Goal: Task Accomplishment & Management: Complete application form

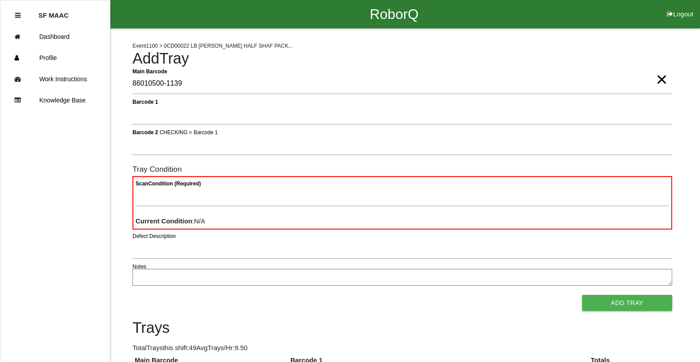
type Barcode "86010500-1139"
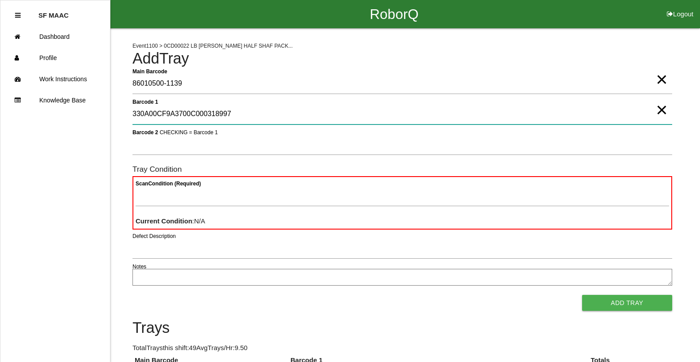
type 1 "330A00CF9A3700C000318997"
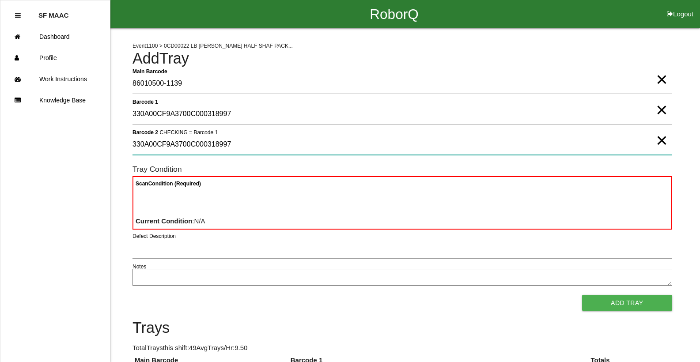
type 2 "330A00CF9A3700C000318997"
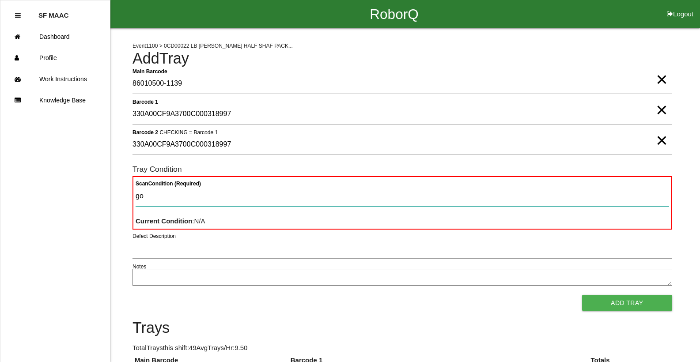
type Condition "goo"
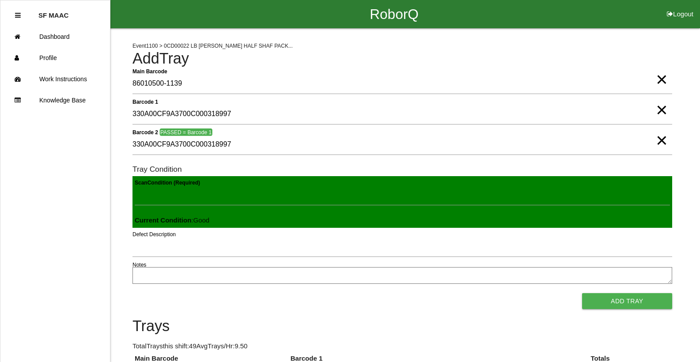
click at [582, 293] on button "Add Tray" at bounding box center [627, 301] width 90 height 16
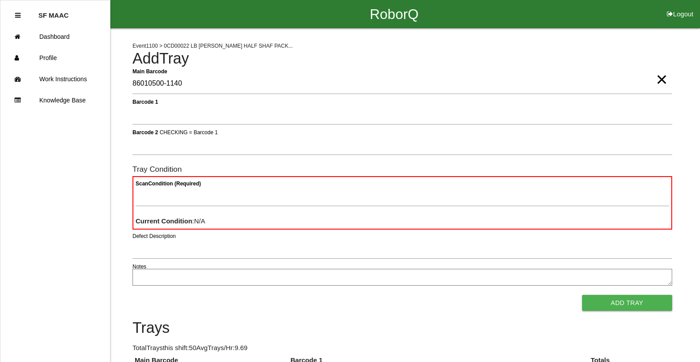
type Barcode "86010500-1140"
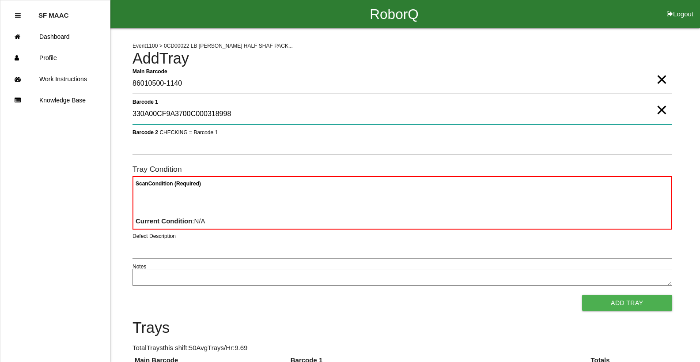
type 1 "330A00CF9A3700C000318998"
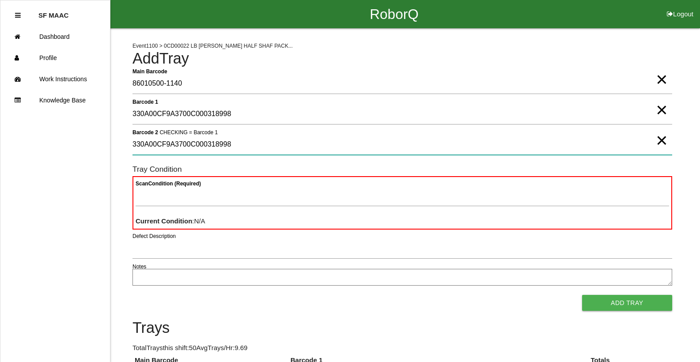
type 2 "330A00CF9A3700C000318998"
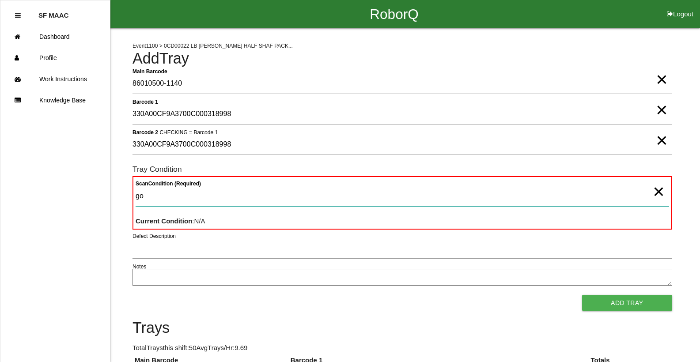
type Condition "goo"
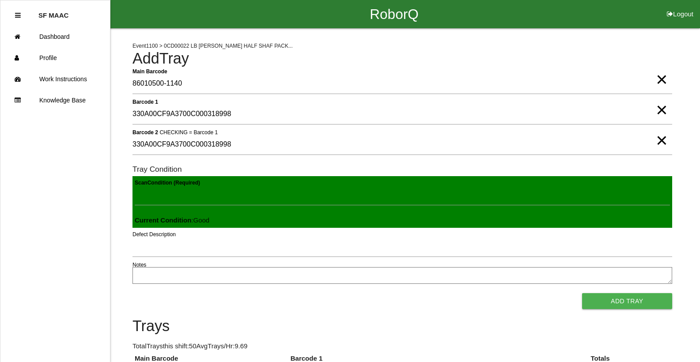
click button "Add Tray" at bounding box center [627, 301] width 90 height 16
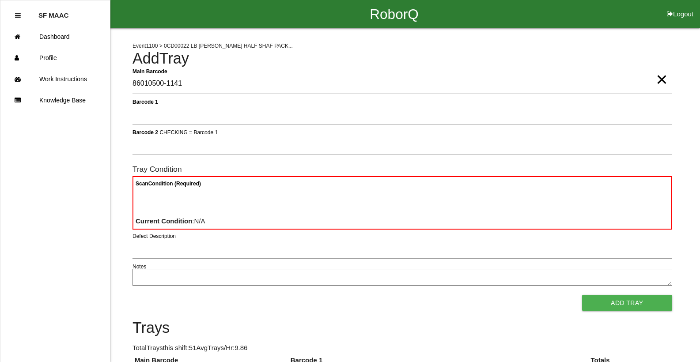
type Barcode "86010500-1141"
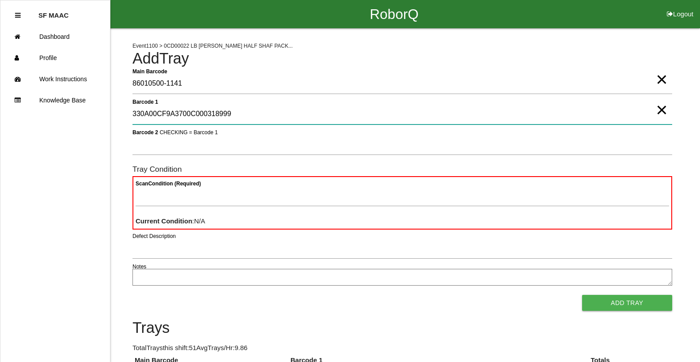
type 1 "330A00CF9A3700C000318999"
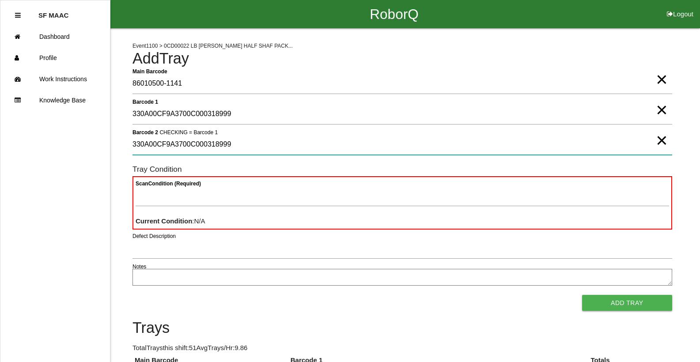
type 2 "330A00CF9A3700C000318999"
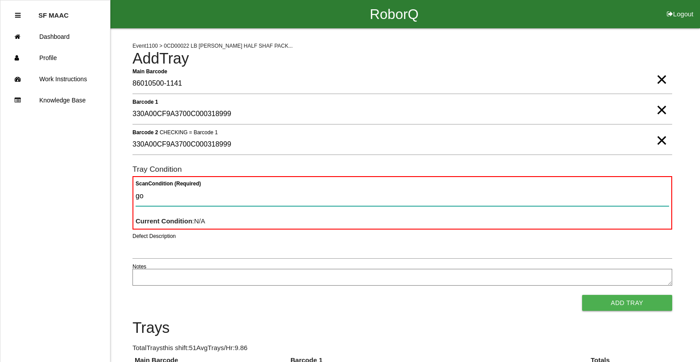
type Condition "goo"
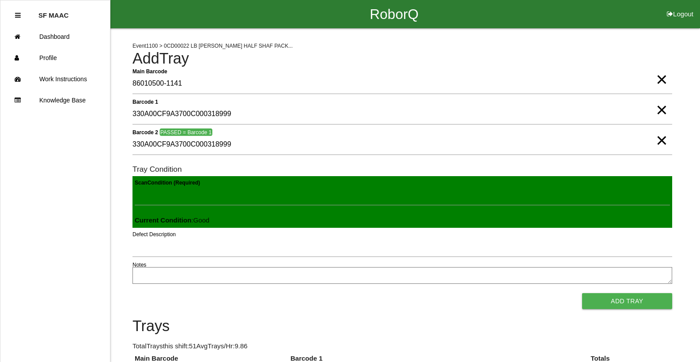
click at [582, 293] on button "Add Tray" at bounding box center [627, 301] width 90 height 16
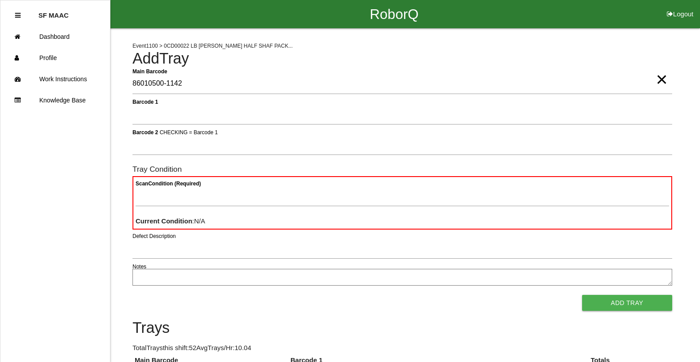
type Barcode "86010500-1142"
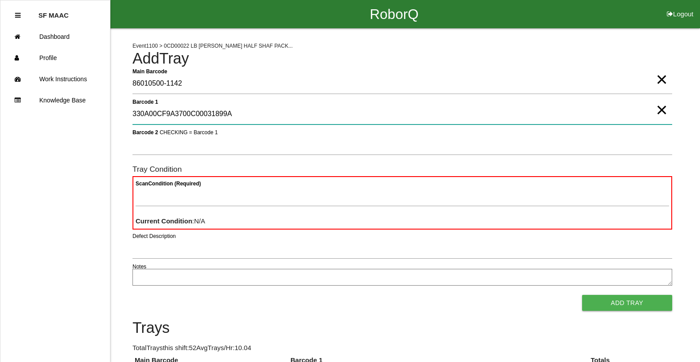
type 1 "330A00CF9A3700C00031899A"
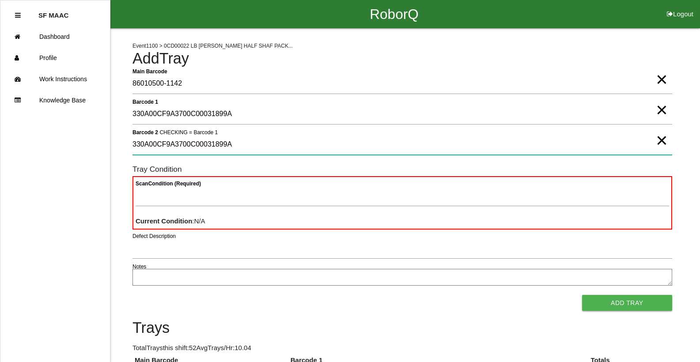
type 2 "330A00CF9A3700C00031899A"
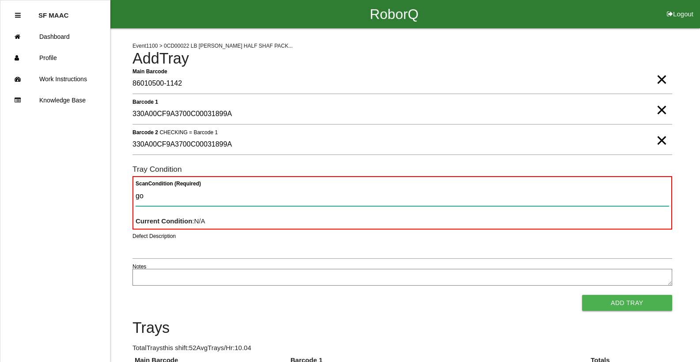
type Condition "goo"
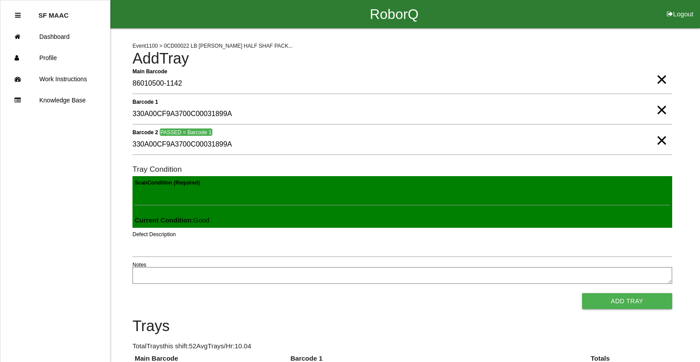
click at [582, 293] on button "Add Tray" at bounding box center [627, 301] width 90 height 16
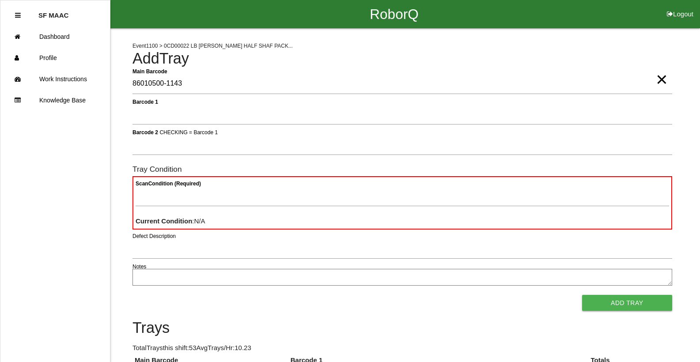
type Barcode "86010500-1143"
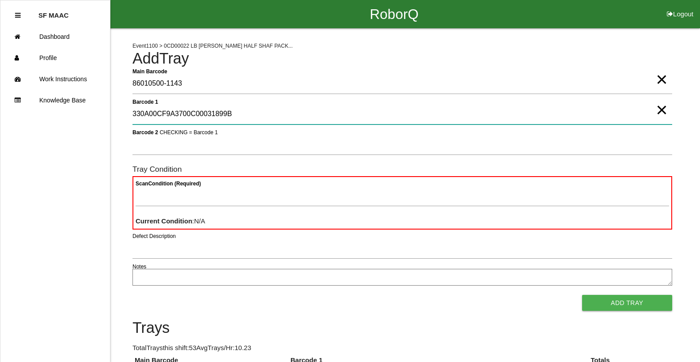
type 1 "330A00CF9A3700C00031899B"
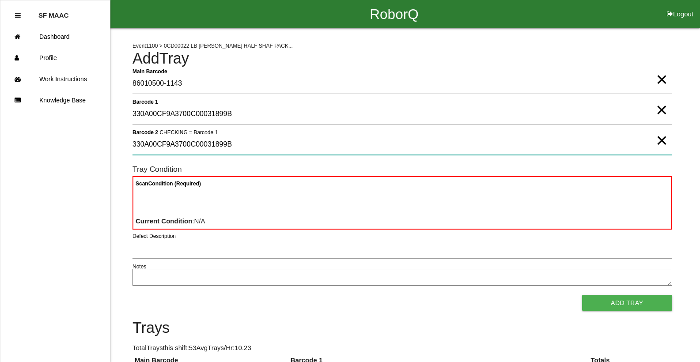
type 2 "330A00CF9A3700C00031899B"
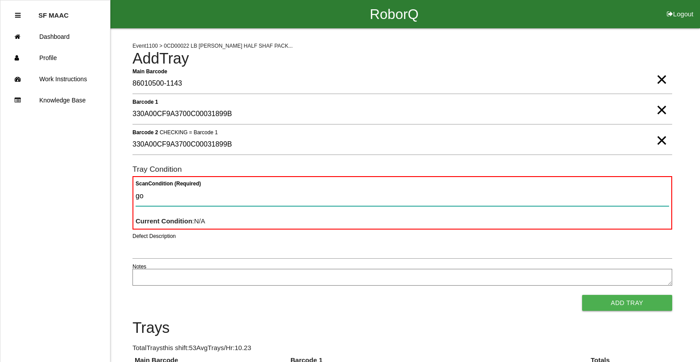
type Condition "goo"
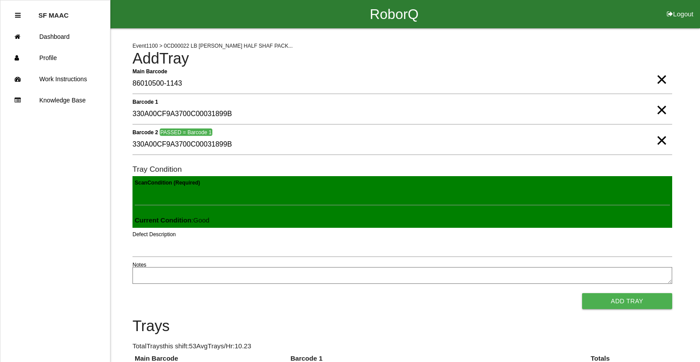
click at [582, 293] on button "Add Tray" at bounding box center [627, 301] width 90 height 16
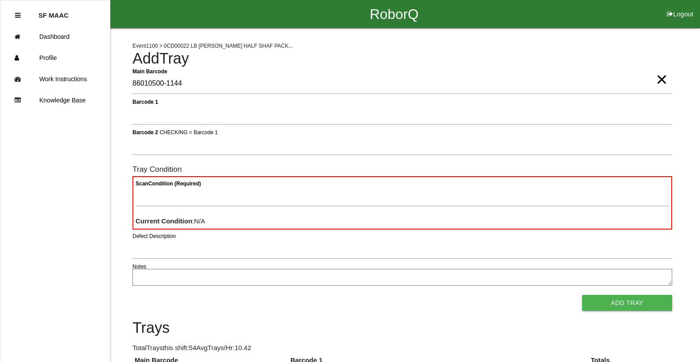
type Barcode "86010500-1144"
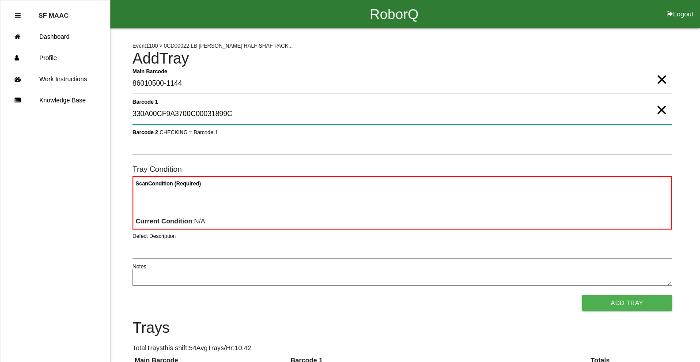
type 1 "330A00CF9A3700C00031899C"
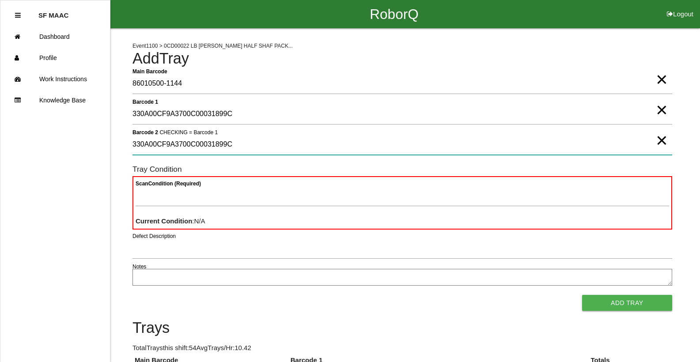
type 2 "330A00CF9A3700C00031899C"
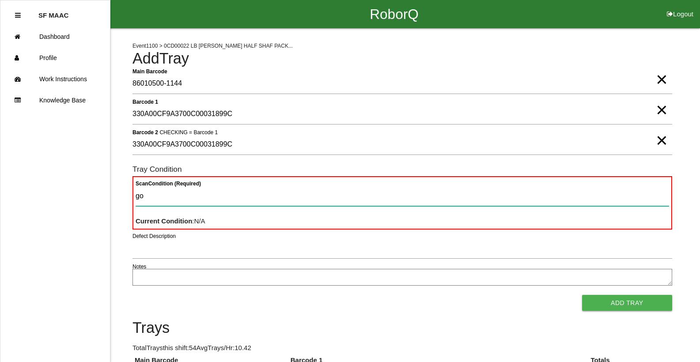
type Condition "goo"
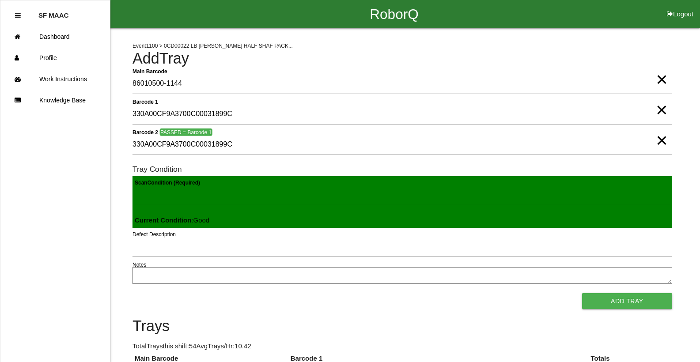
click at [582, 293] on button "Add Tray" at bounding box center [627, 301] width 90 height 16
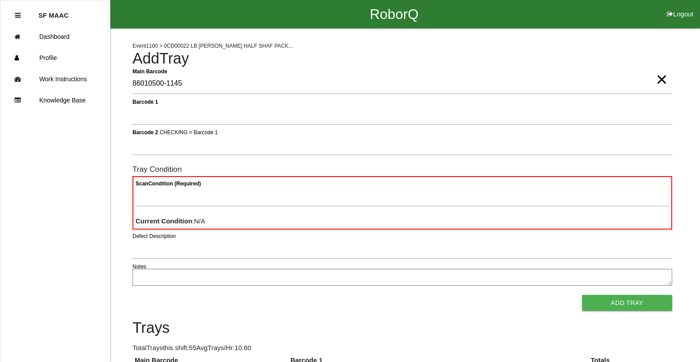
type Barcode "86010500-1145"
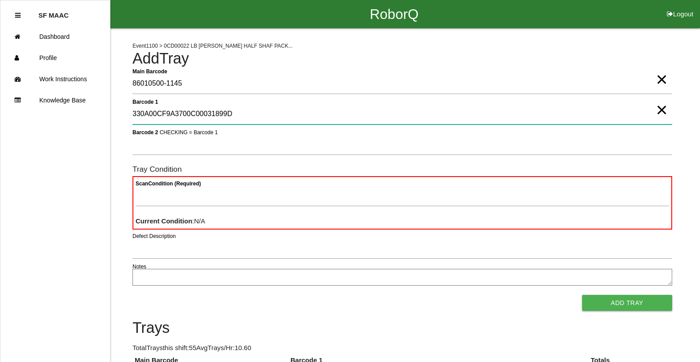
type 1 "330A00CF9A3700C00031899D"
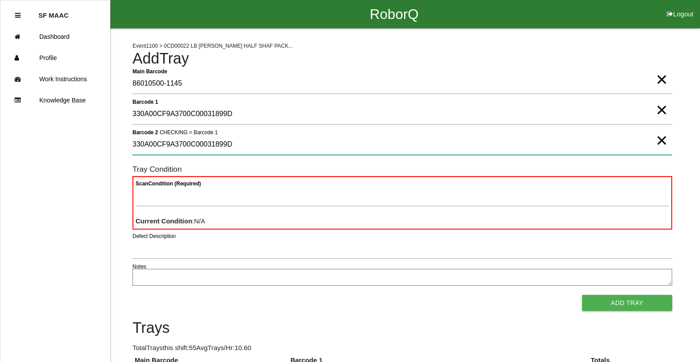
type 2 "330A00CF9A3700C00031899D"
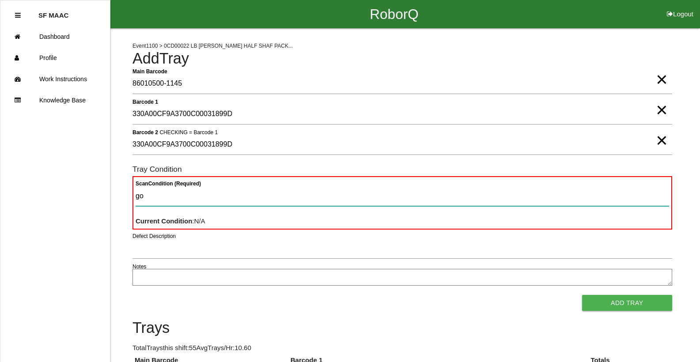
type Condition "goo"
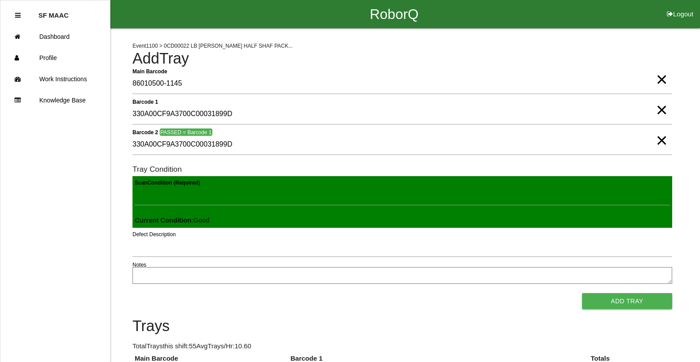
click at [582, 293] on button "Add Tray" at bounding box center [627, 301] width 90 height 16
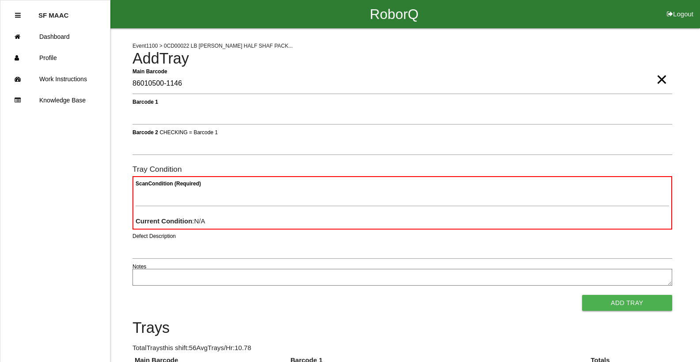
type Barcode "86010500-1146"
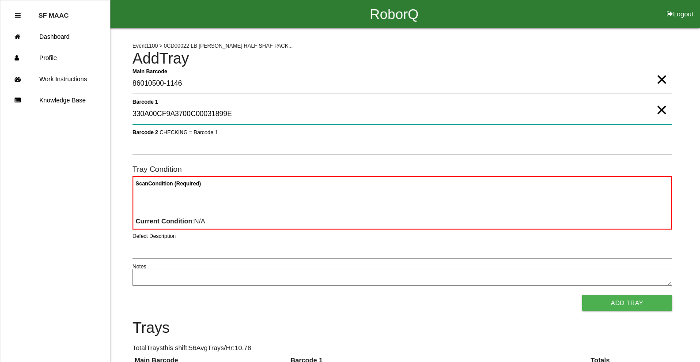
type 1 "330A00CF9A3700C00031899E"
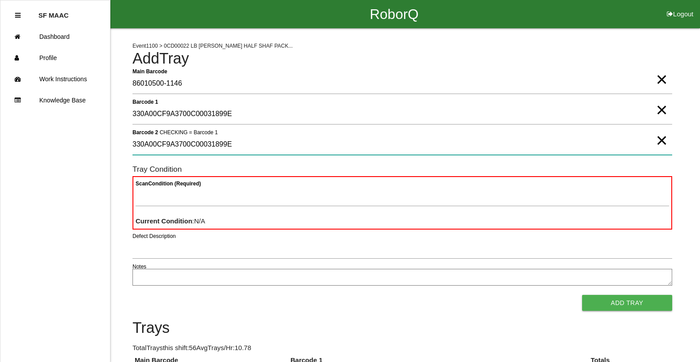
type 2 "330A00CF9A3700C00031899E"
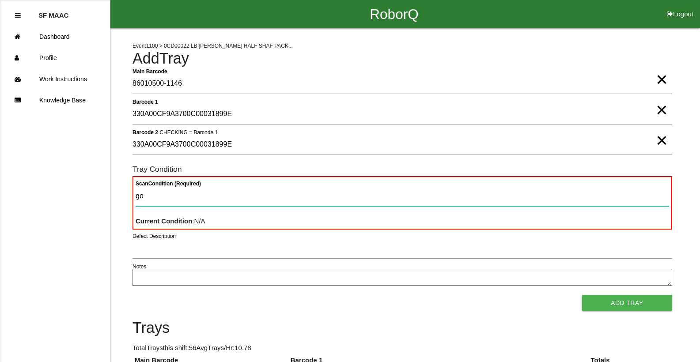
type Condition "goo"
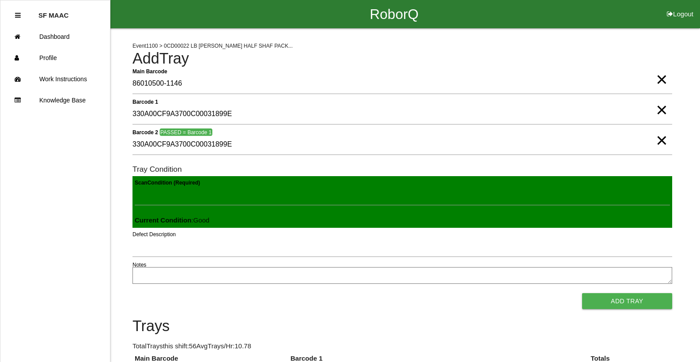
click at [582, 293] on button "Add Tray" at bounding box center [627, 301] width 90 height 16
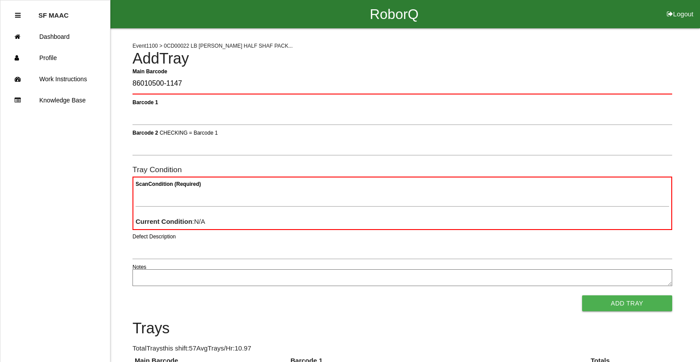
type Barcode "86010500-1147"
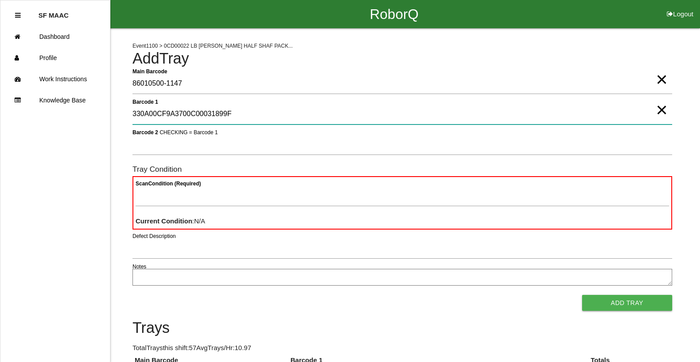
type 1 "330A00CF9A3700C00031899F"
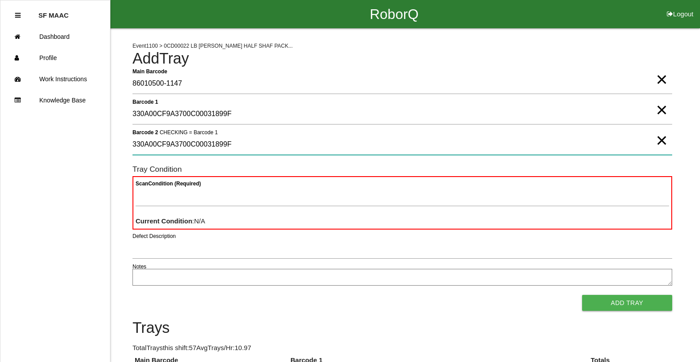
type 2 "330A00CF9A3700C00031899F"
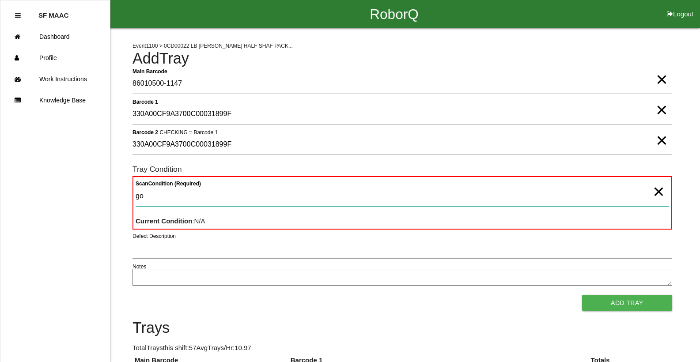
type Condition "goo"
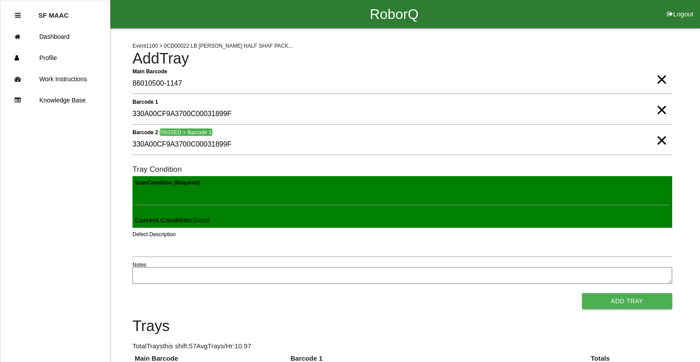
click at [582, 293] on button "Add Tray" at bounding box center [627, 301] width 90 height 16
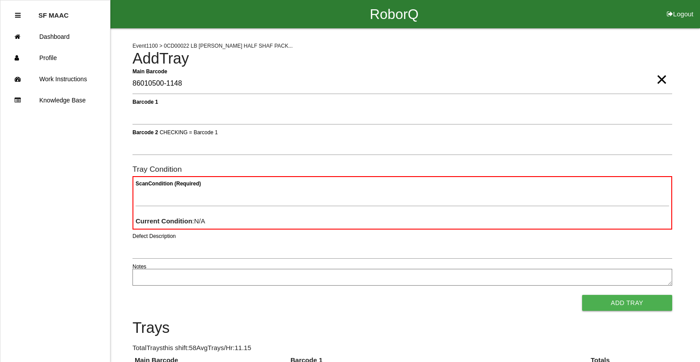
type Barcode "86010500-1148"
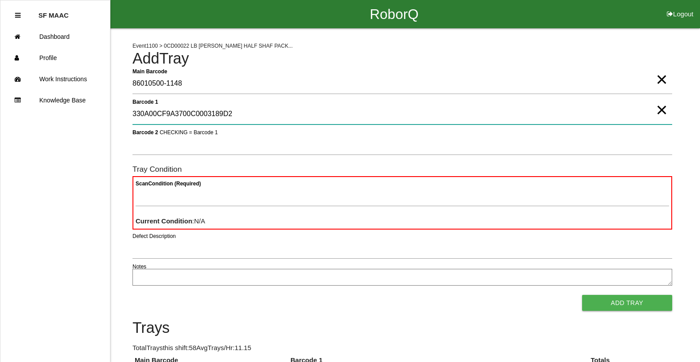
type 1 "330A00CF9A3700C0003189D2"
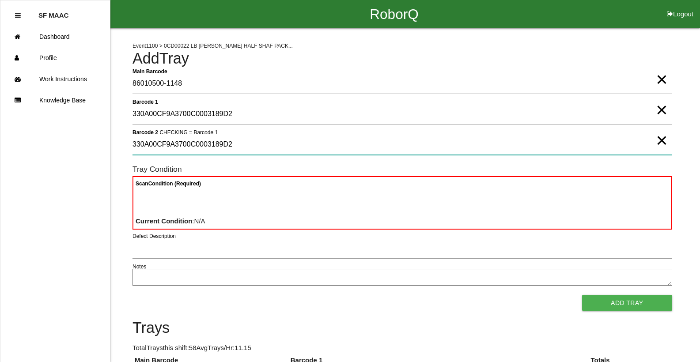
type 2 "330A00CF9A3700C0003189D2"
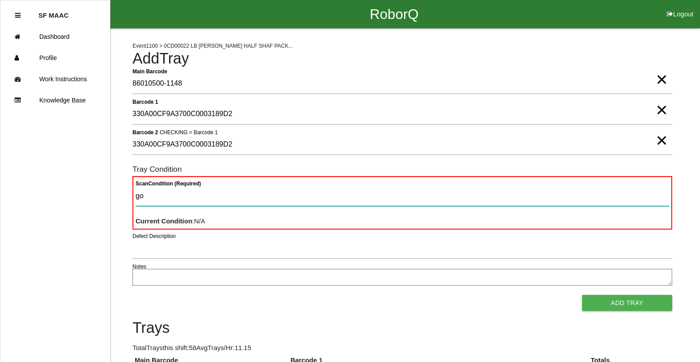
type Condition "goo"
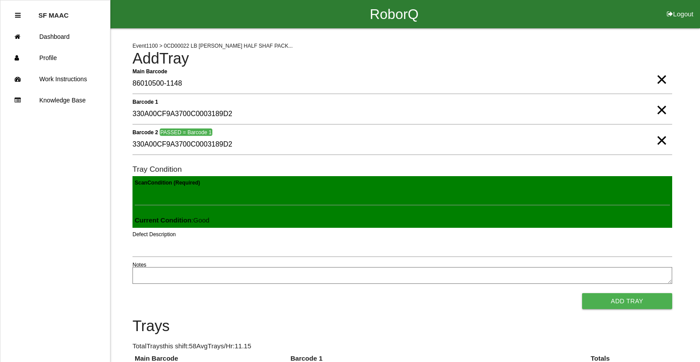
click at [582, 293] on button "Add Tray" at bounding box center [627, 301] width 90 height 16
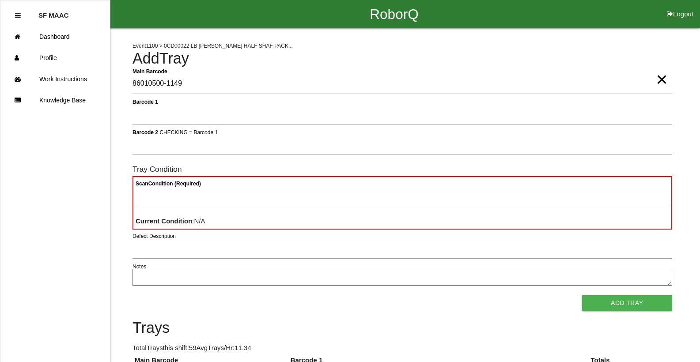
type Barcode "86010500-1149"
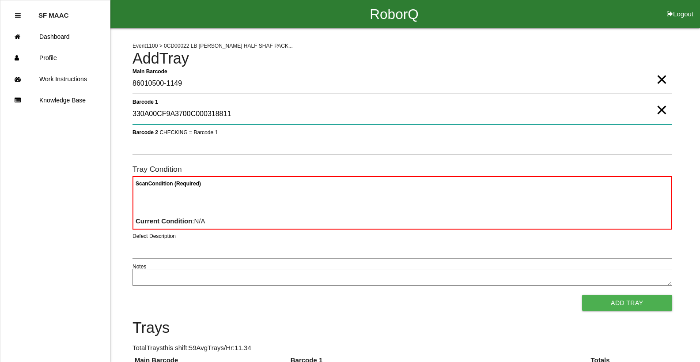
type 1 "330A00CF9A3700C000318811"
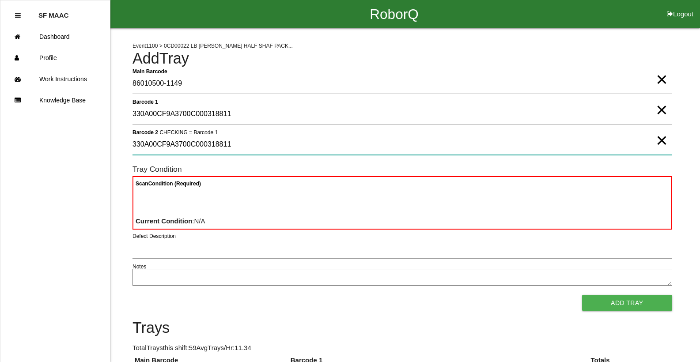
type 2 "330A00CF9A3700C000318811"
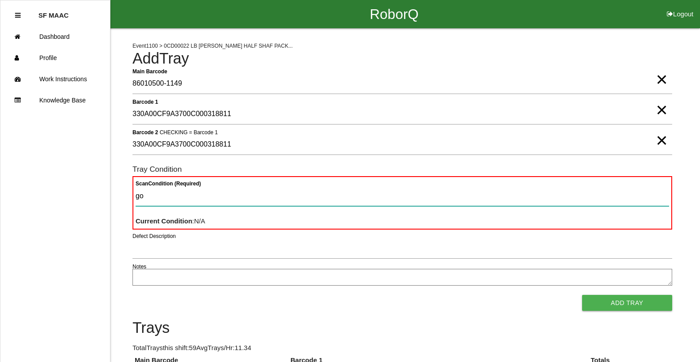
type Condition "goo"
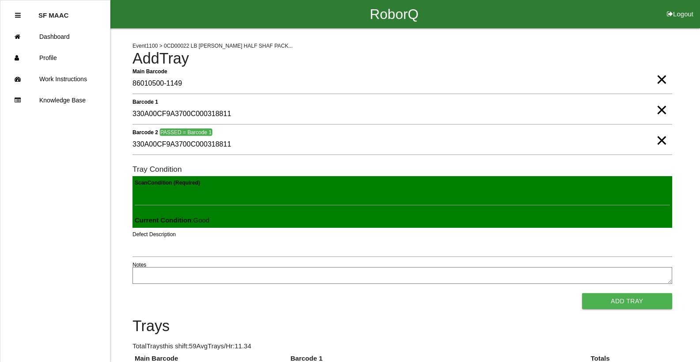
click at [582, 293] on button "Add Tray" at bounding box center [627, 301] width 90 height 16
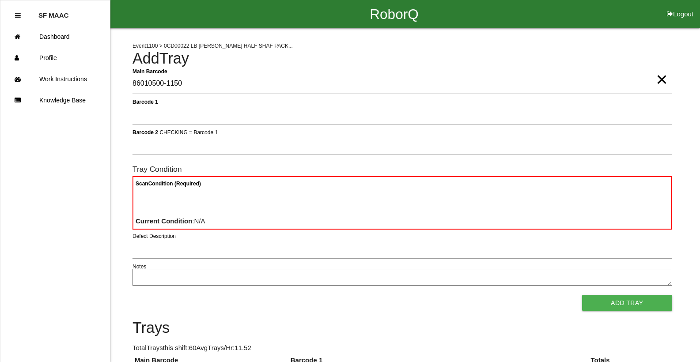
type Barcode "86010500-1150"
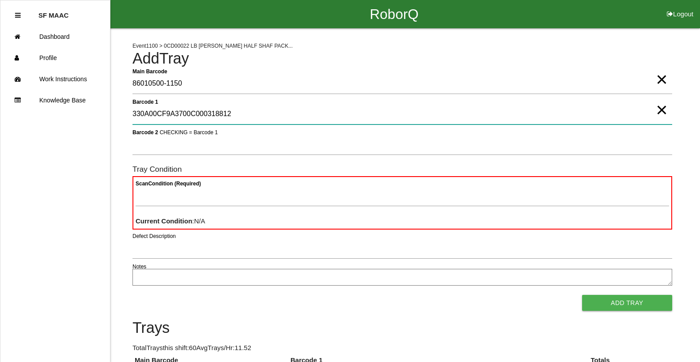
type 1 "330A00CF9A3700C000318812"
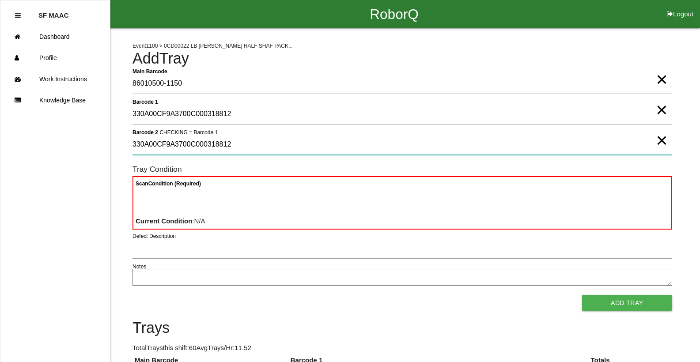
type 2 "330A00CF9A3700C000318812"
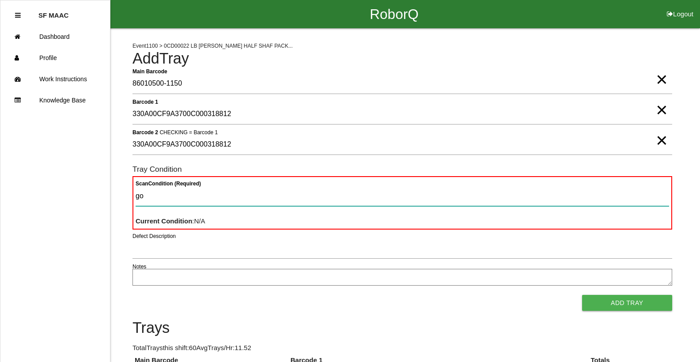
type Condition "goo"
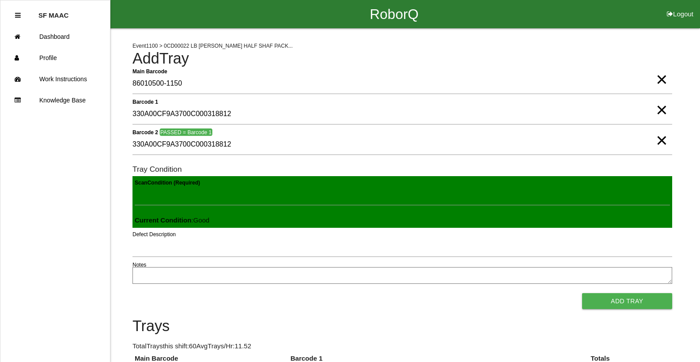
click at [582, 293] on button "Add Tray" at bounding box center [627, 301] width 90 height 16
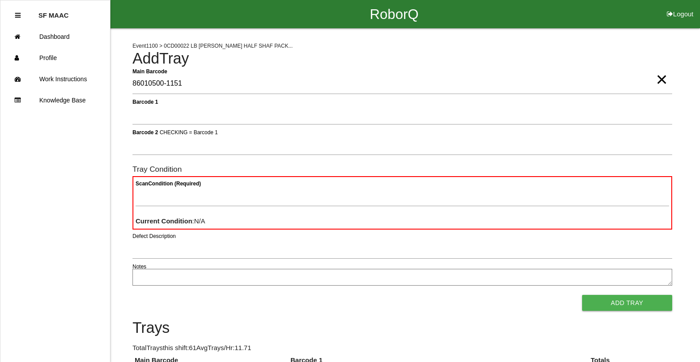
type Barcode "86010500-1151"
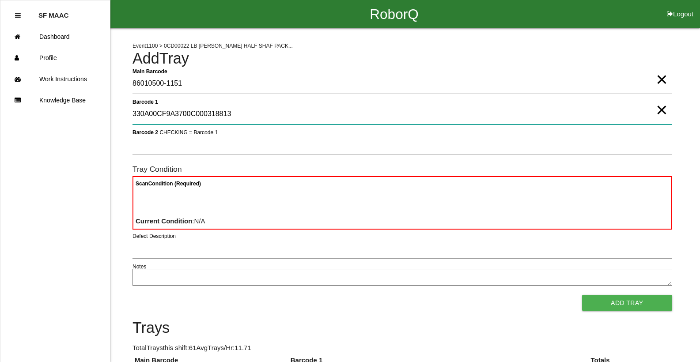
type 1 "330A00CF9A3700C000318813"
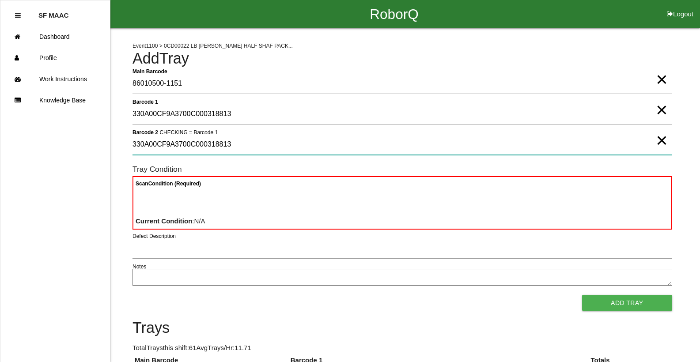
type 2 "330A00CF9A3700C000318813"
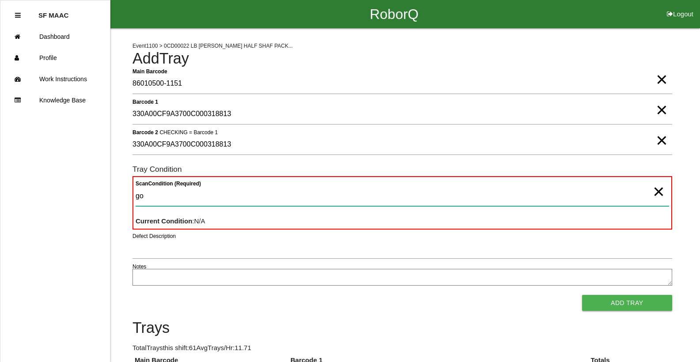
type Condition "goo"
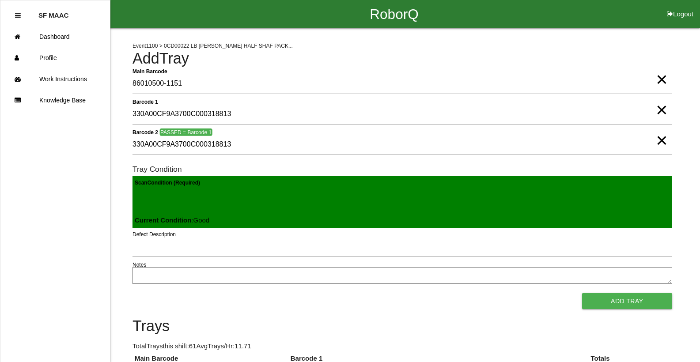
click at [582, 293] on button "Add Tray" at bounding box center [627, 301] width 90 height 16
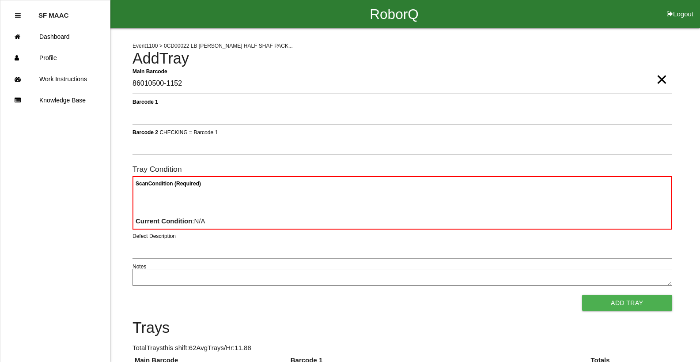
type Barcode "86010500-1152"
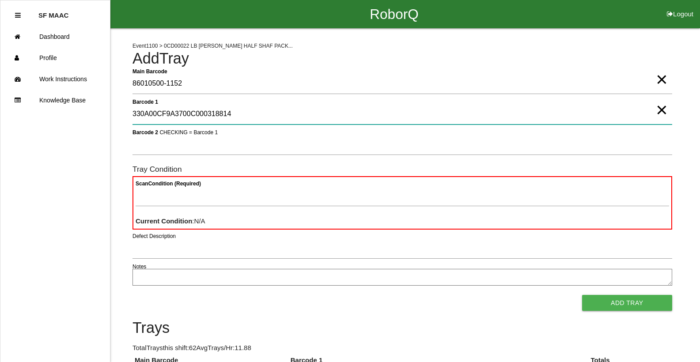
type 1 "330A00CF9A3700C000318814"
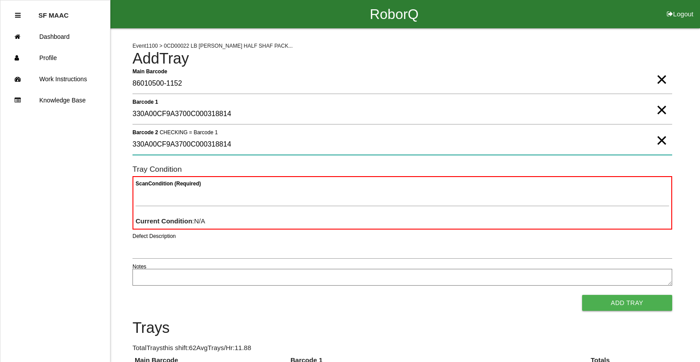
type 2 "330A00CF9A3700C000318814"
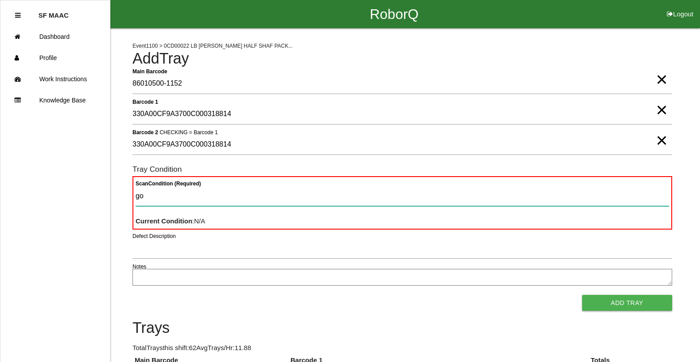
type Condition "goo"
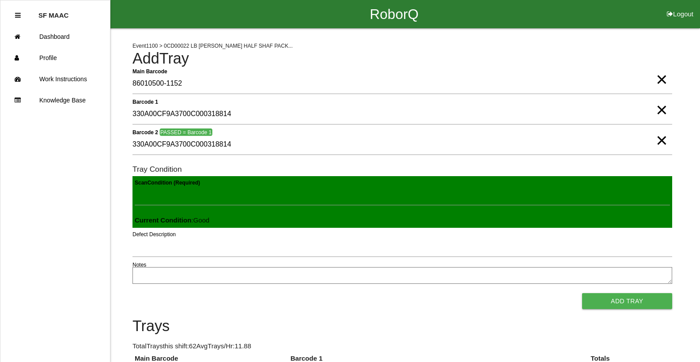
click at [582, 293] on button "Add Tray" at bounding box center [627, 301] width 90 height 16
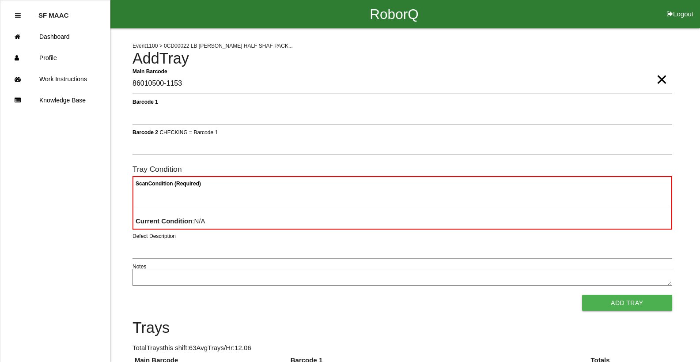
type Barcode "86010500-1153"
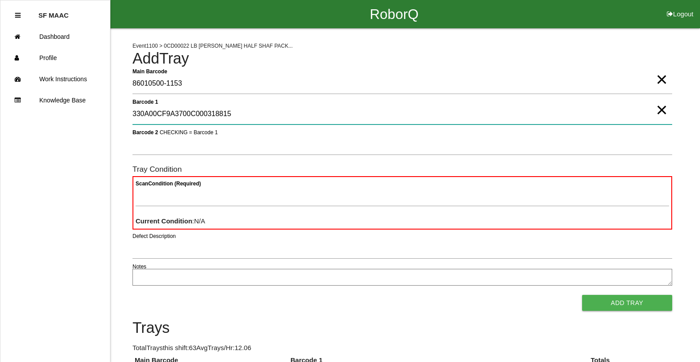
type 1 "330A00CF9A3700C000318815"
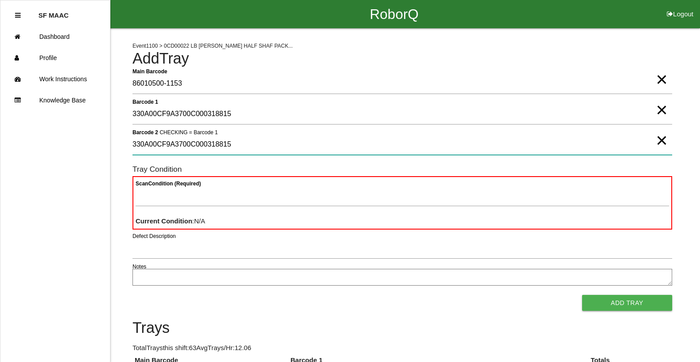
type 2 "330A00CF9A3700C000318815"
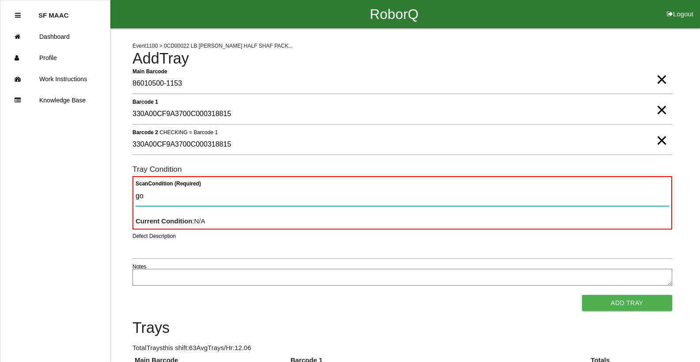
type Condition "goo"
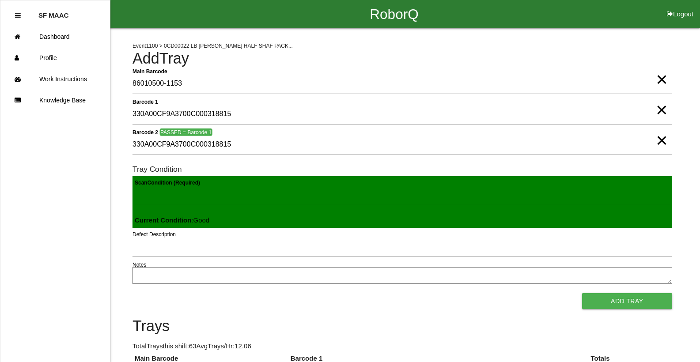
click at [582, 293] on button "Add Tray" at bounding box center [627, 301] width 90 height 16
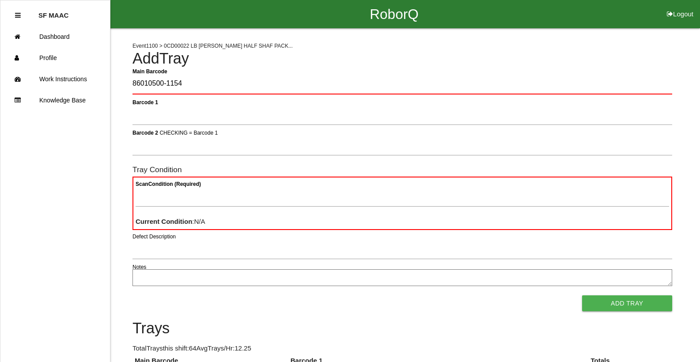
type Barcode "86010500-1154"
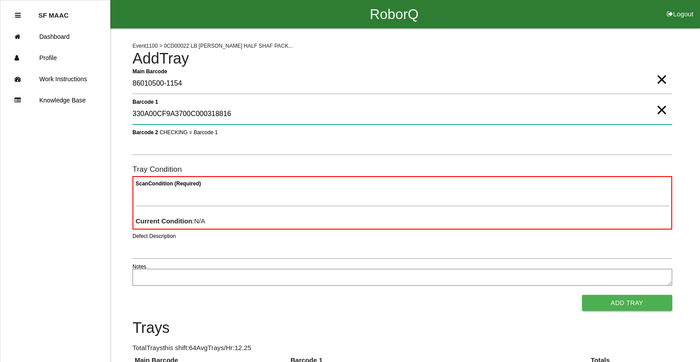
type 1 "330A00CF9A3700C000318816"
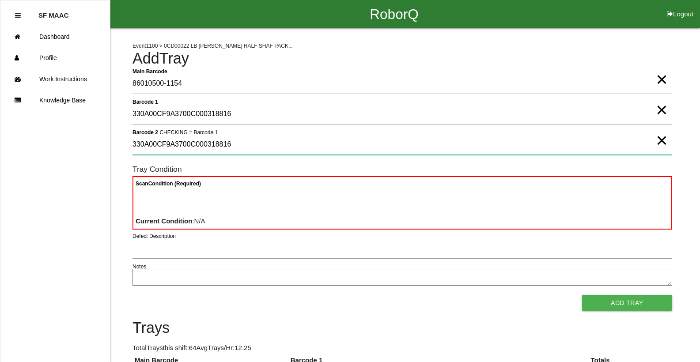
type 2 "330A00CF9A3700C000318816"
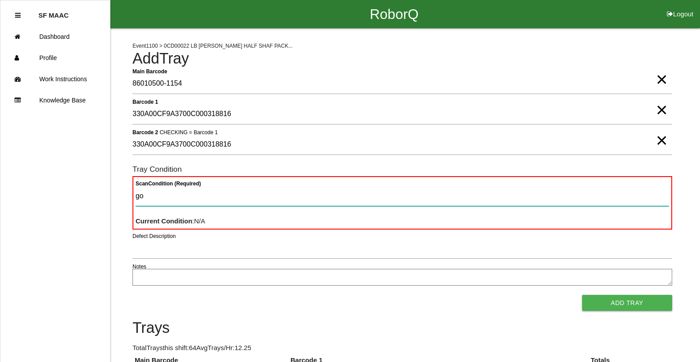
type Condition "goo"
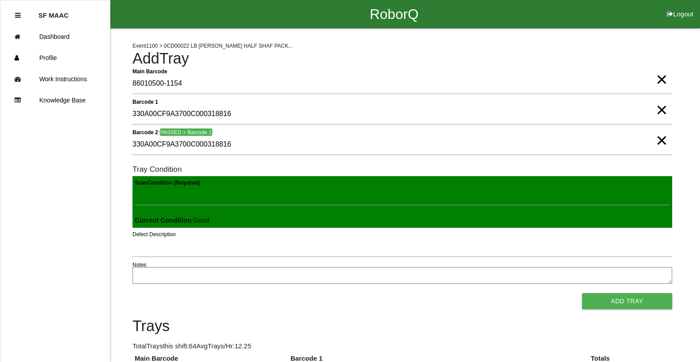
click at [582, 293] on button "Add Tray" at bounding box center [627, 301] width 90 height 16
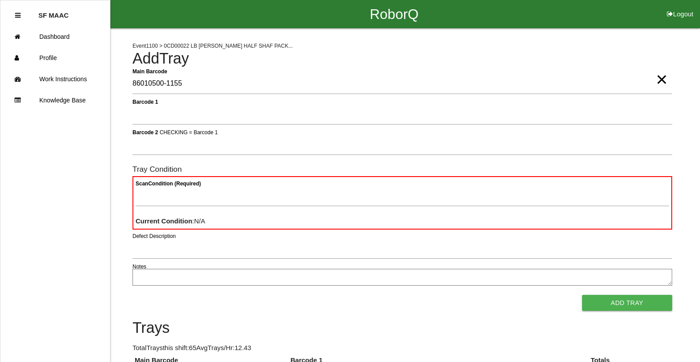
type Barcode "86010500-1155"
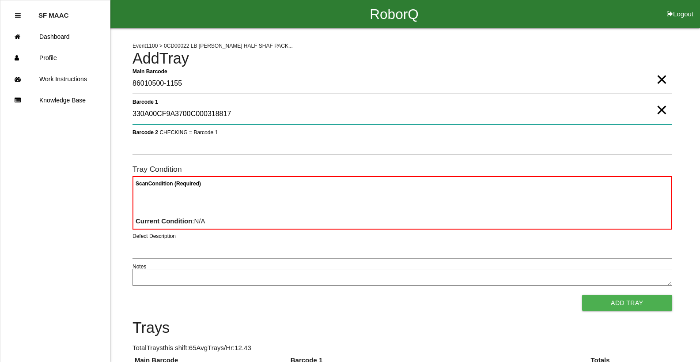
type 1 "330A00CF9A3700C000318817"
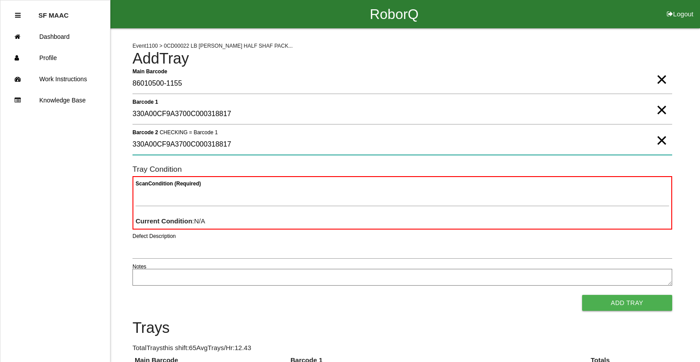
type 2 "330A00CF9A3700C000318817"
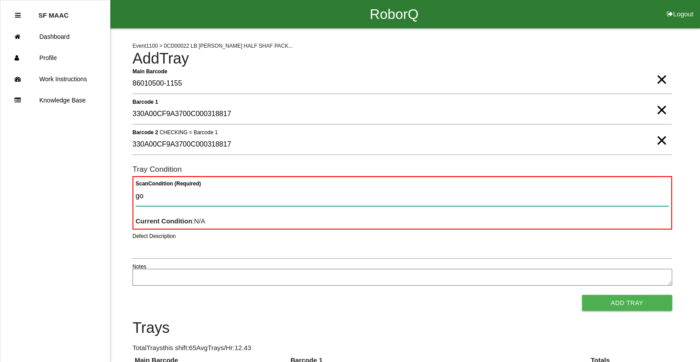
type Condition "goo"
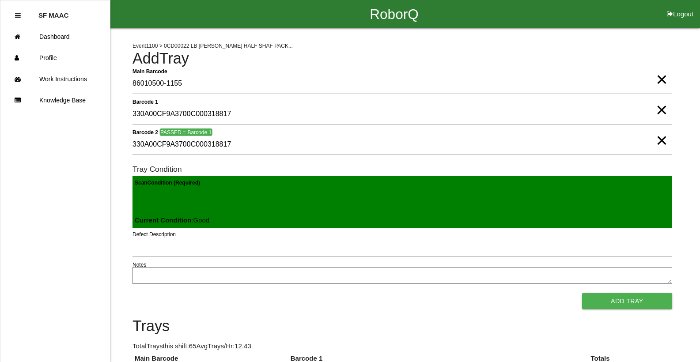
click at [582, 293] on button "Add Tray" at bounding box center [627, 301] width 90 height 16
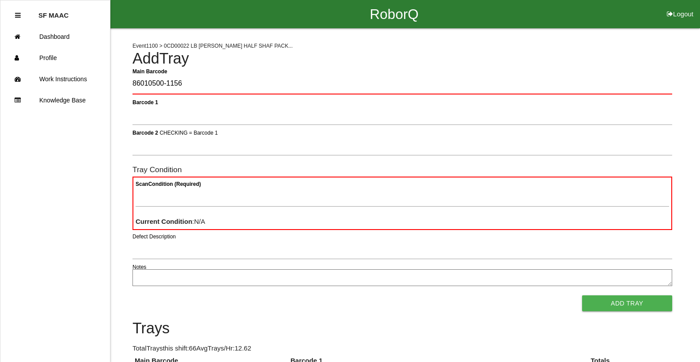
type Barcode "86010500-1156"
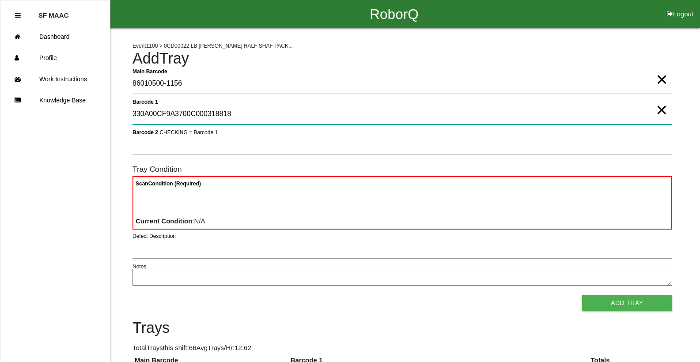
type 1 "330A00CF9A3700C000318818"
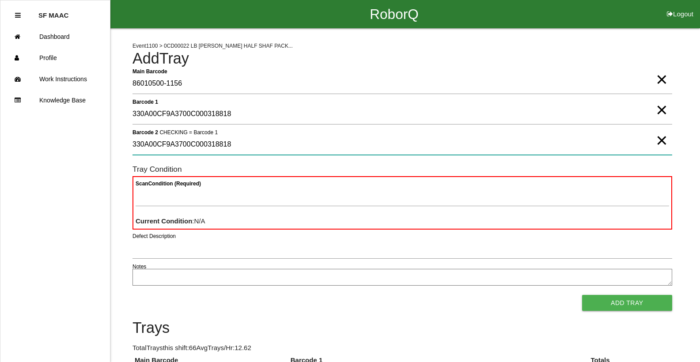
type 2 "330A00CF9A3700C000318818"
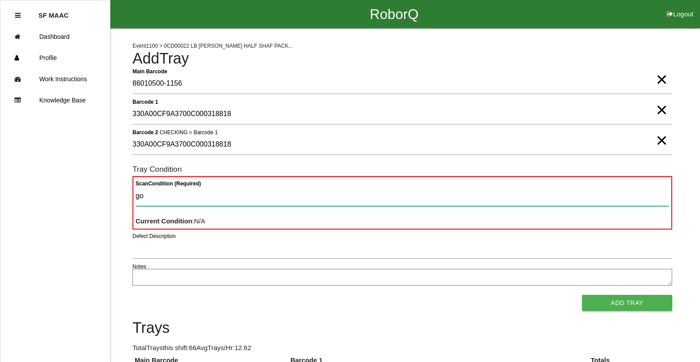
type Condition "goo"
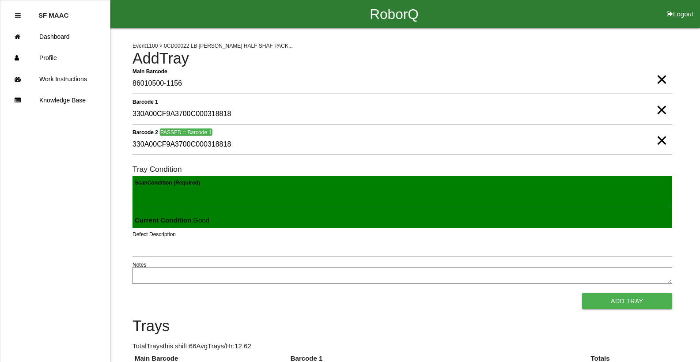
click at [582, 293] on button "Add Tray" at bounding box center [627, 301] width 90 height 16
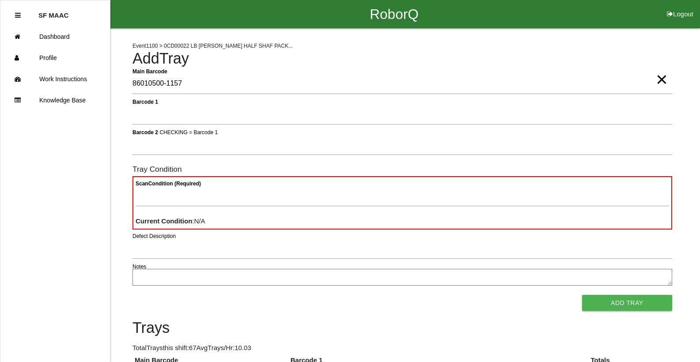
type Barcode "86010500-1157"
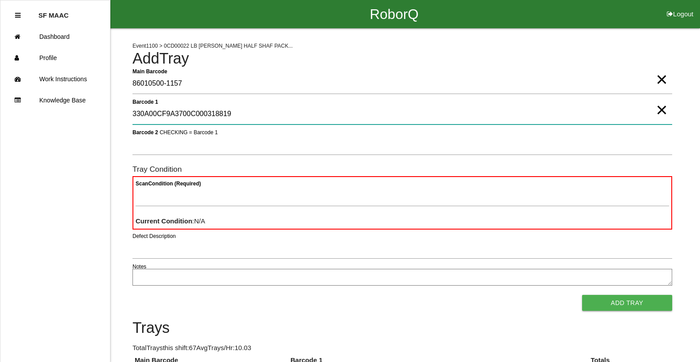
type 1 "330A00CF9A3700C000318819"
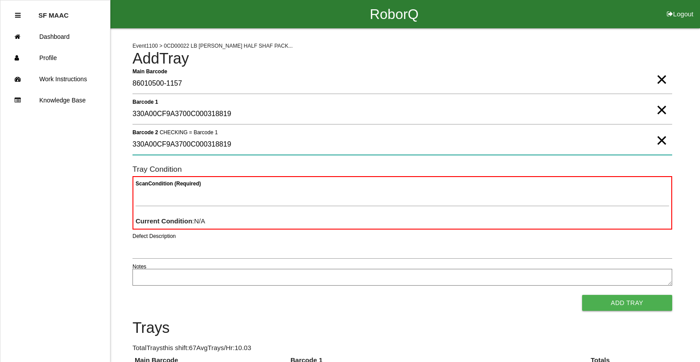
type 2 "330A00CF9A3700C000318819"
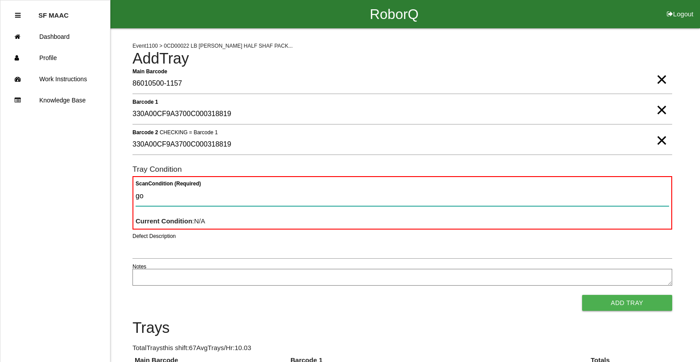
type Condition "goo"
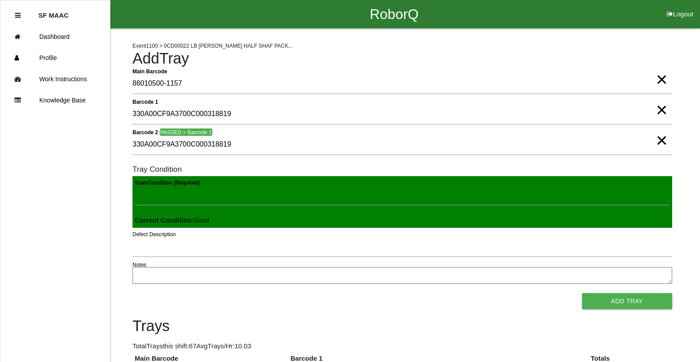
click at [582, 293] on button "Add Tray" at bounding box center [627, 301] width 90 height 16
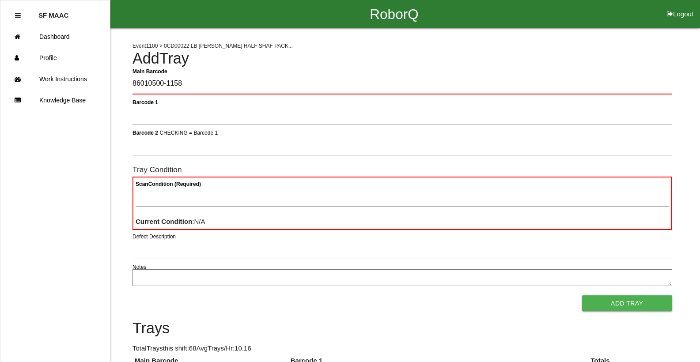
type Barcode "86010500-1158"
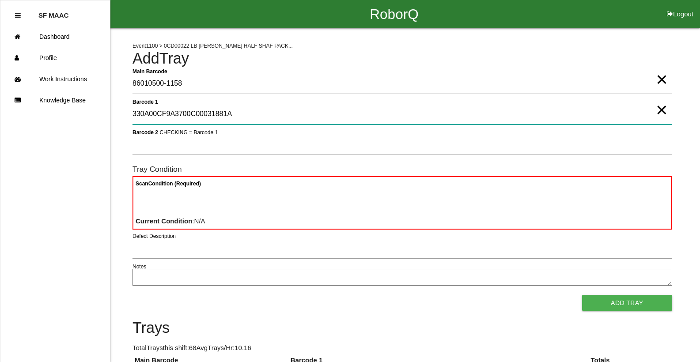
type 1 "330A00CF9A3700C00031881A"
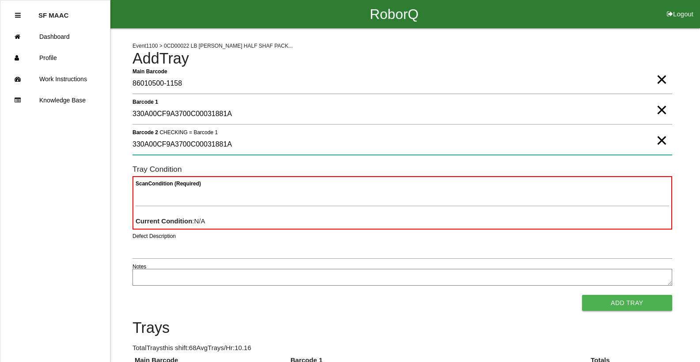
type 2 "330A00CF9A3700C00031881A"
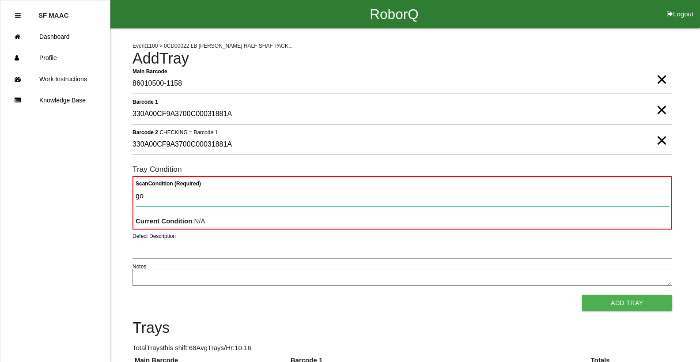
type Condition "goo"
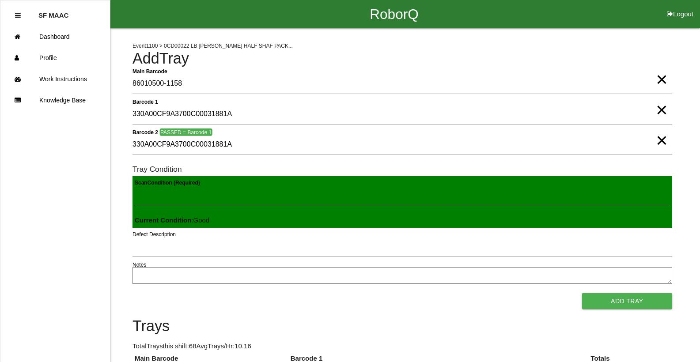
click at [582, 293] on button "Add Tray" at bounding box center [627, 301] width 90 height 16
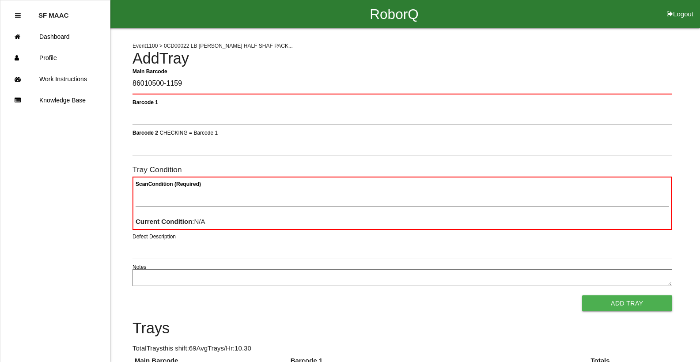
type Barcode "86010500-1159"
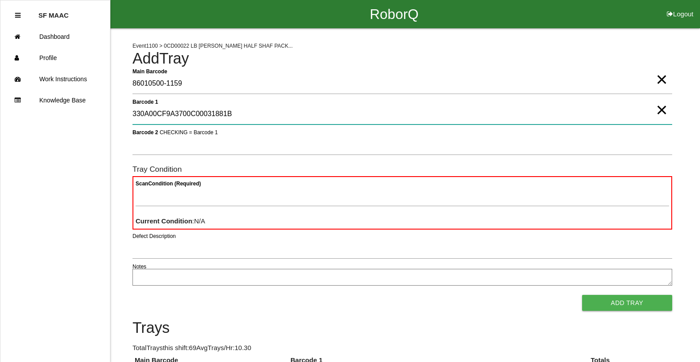
type 1 "330A00CF9A3700C00031881B"
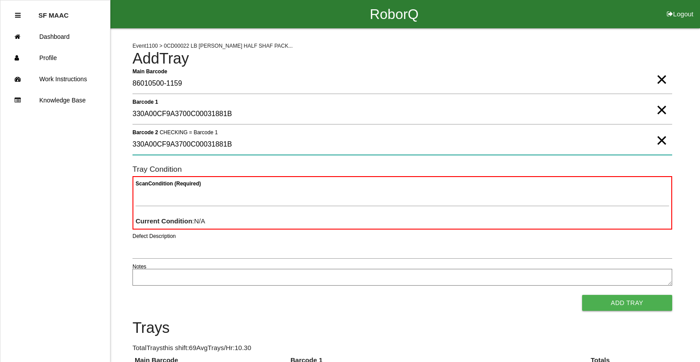
type 2 "330A00CF9A3700C00031881B"
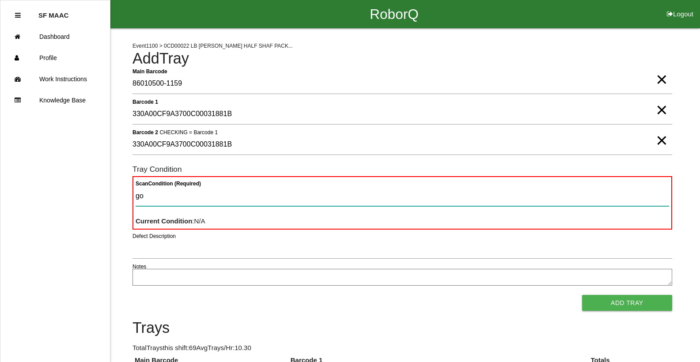
type Condition "goo"
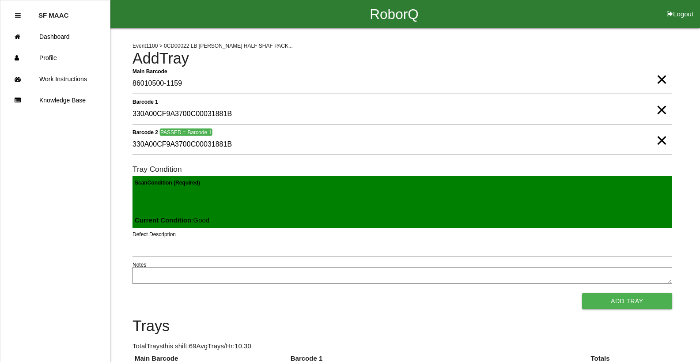
click at [582, 293] on button "Add Tray" at bounding box center [627, 301] width 90 height 16
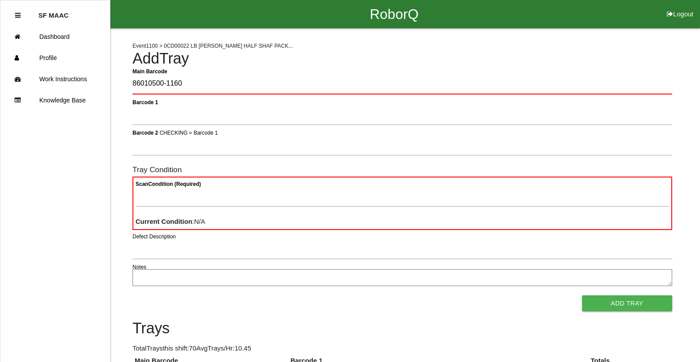
type Barcode "86010500-1160"
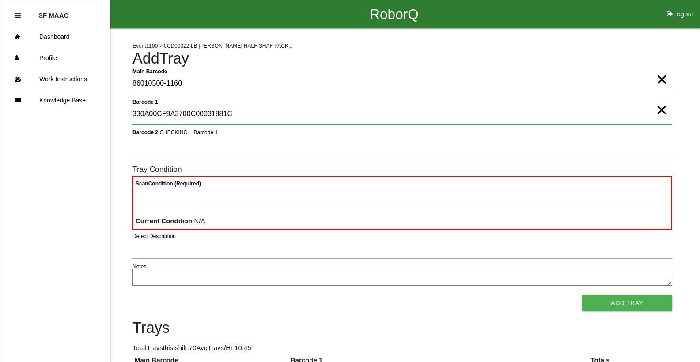
type 1 "330A00CF9A3700C00031881C"
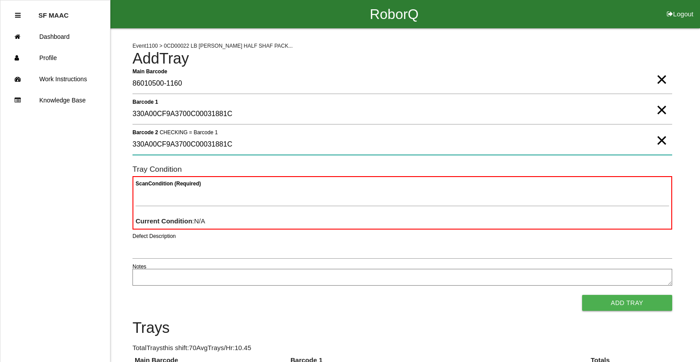
type 2 "330A00CF9A3700C00031881C"
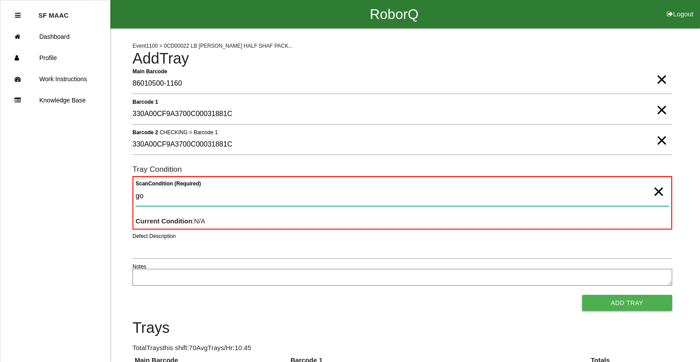
type Condition "goo"
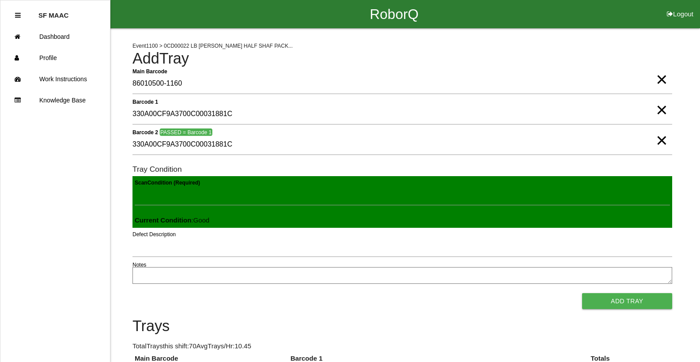
click at [582, 293] on button "Add Tray" at bounding box center [627, 301] width 90 height 16
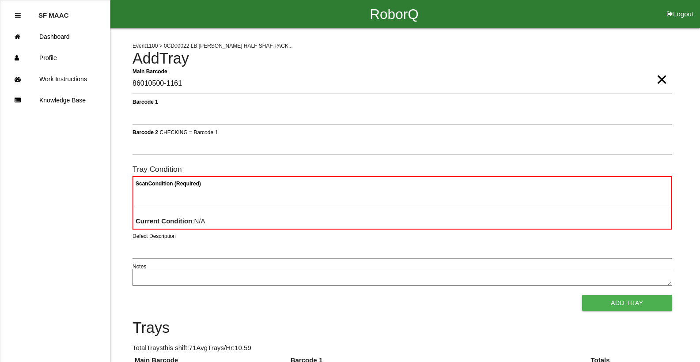
type Barcode "86010500-1161"
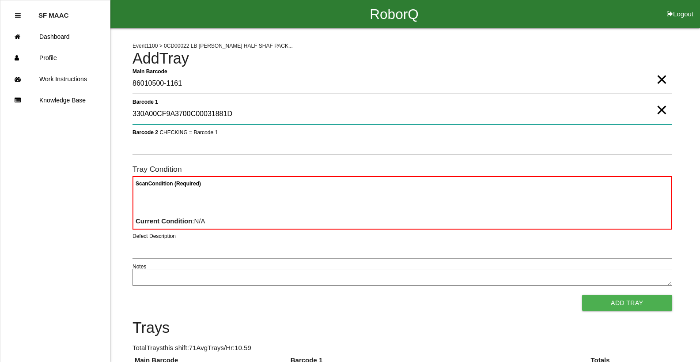
type 1 "330A00CF9A3700C00031881D"
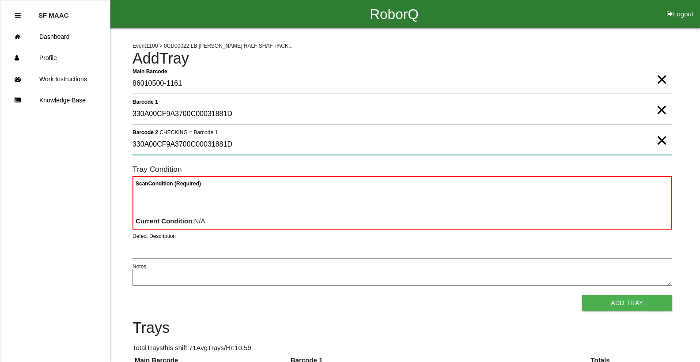
type 2 "330A00CF9A3700C00031881D"
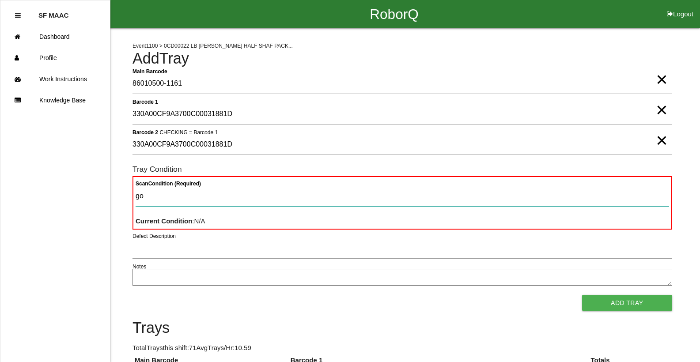
type Condition "goo"
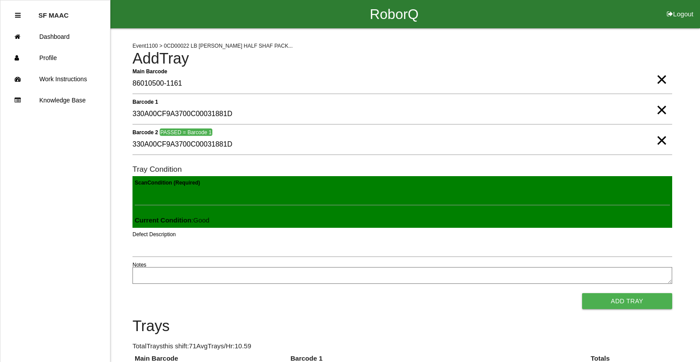
click at [582, 293] on button "Add Tray" at bounding box center [627, 301] width 90 height 16
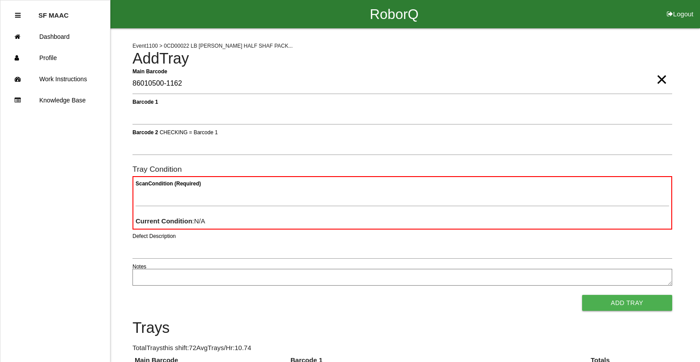
type Barcode "86010500-1162"
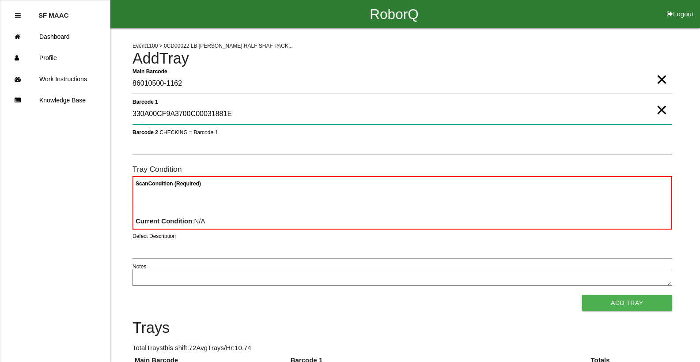
type 1 "330A00CF9A3700C00031881E"
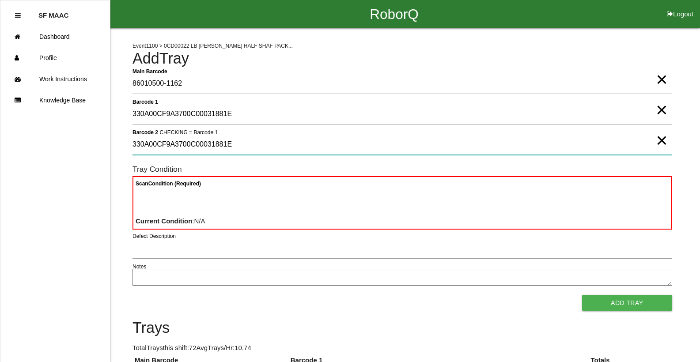
type 2 "330A00CF9A3700C00031881E"
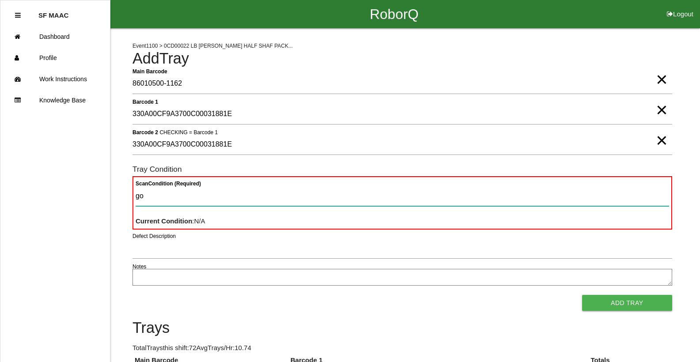
type Condition "goo"
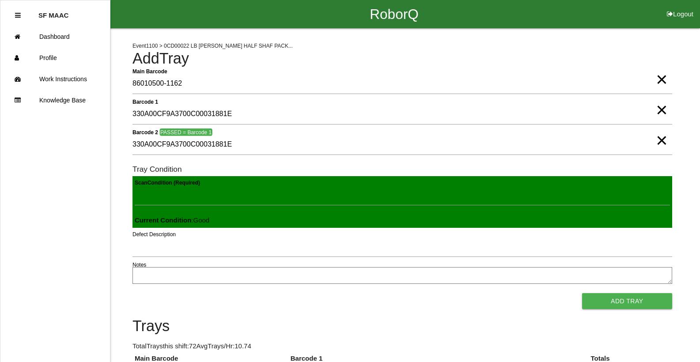
click at [582, 293] on button "Add Tray" at bounding box center [627, 301] width 90 height 16
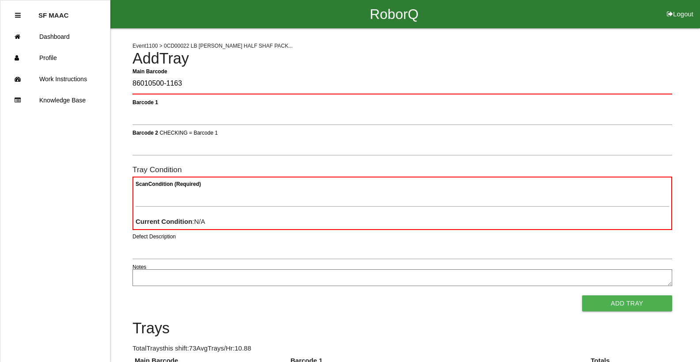
type Barcode "86010500-1163"
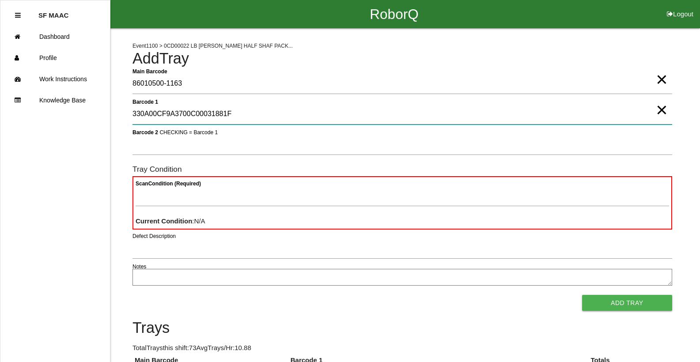
type 1 "330A00CF9A3700C00031881F"
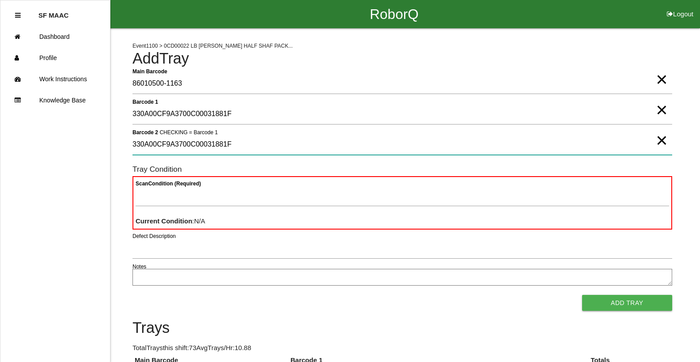
type 2 "330A00CF9A3700C00031881F"
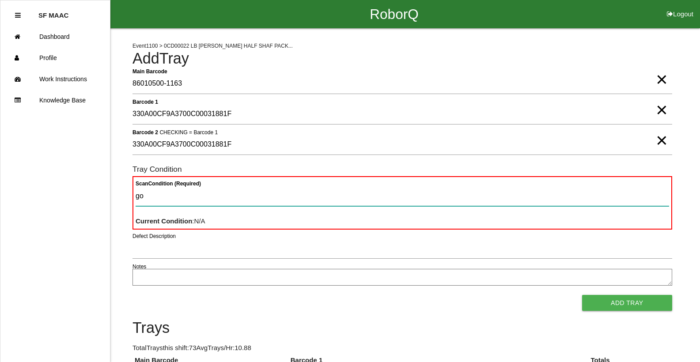
type Condition "goo"
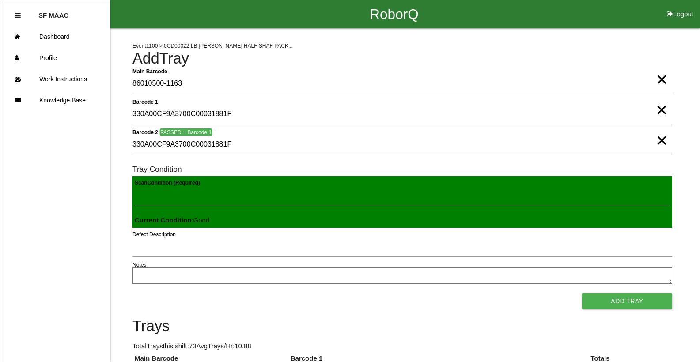
click at [582, 293] on button "Add Tray" at bounding box center [627, 301] width 90 height 16
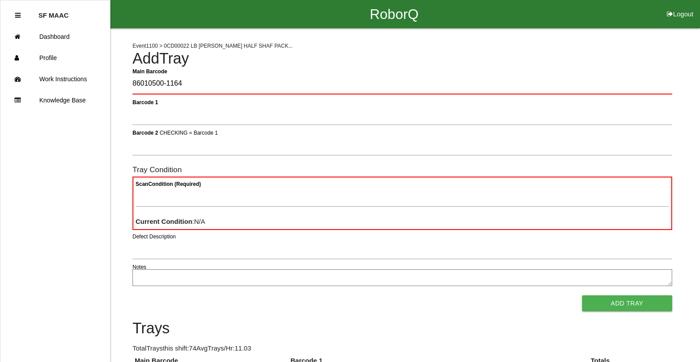
type Barcode "86010500-1164"
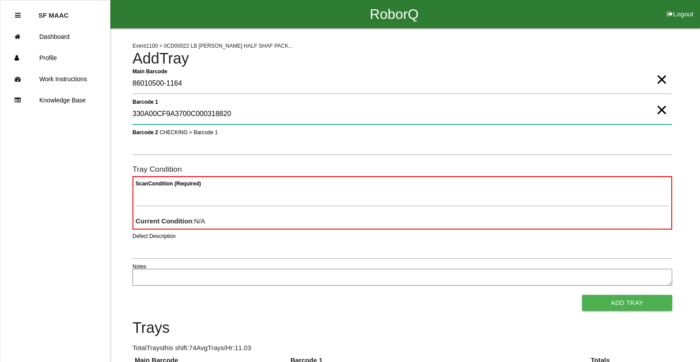
type 1 "330A00CF9A3700C000318820"
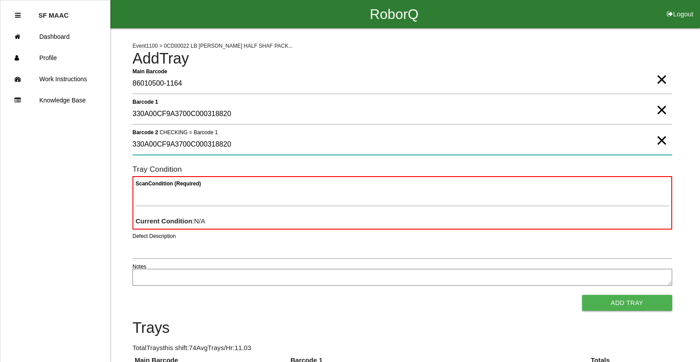
type 2 "330A00CF9A3700C000318820"
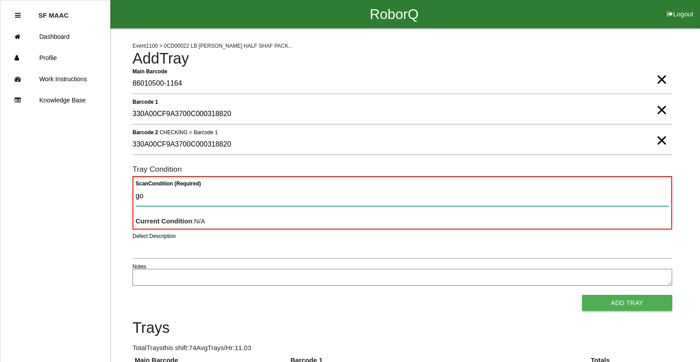
type Condition "goo"
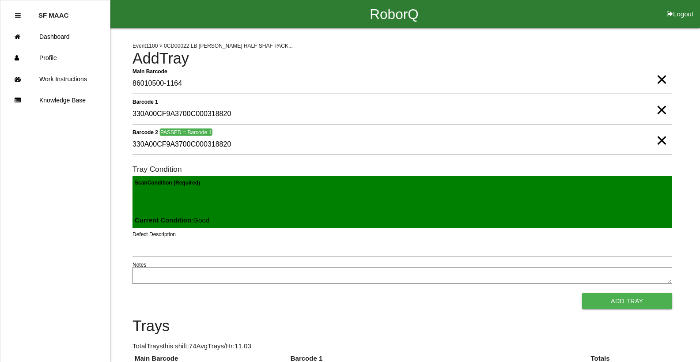
click at [582, 293] on button "Add Tray" at bounding box center [627, 301] width 90 height 16
